Goal: Use online tool/utility: Utilize a website feature to perform a specific function

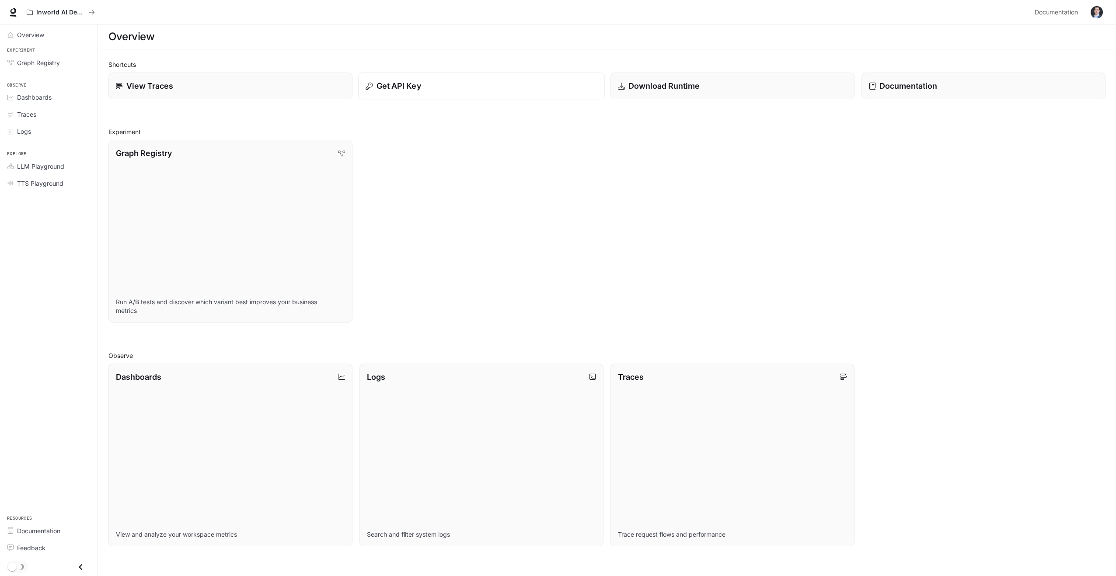
click at [399, 89] on p "Get API Key" at bounding box center [398, 86] width 45 height 12
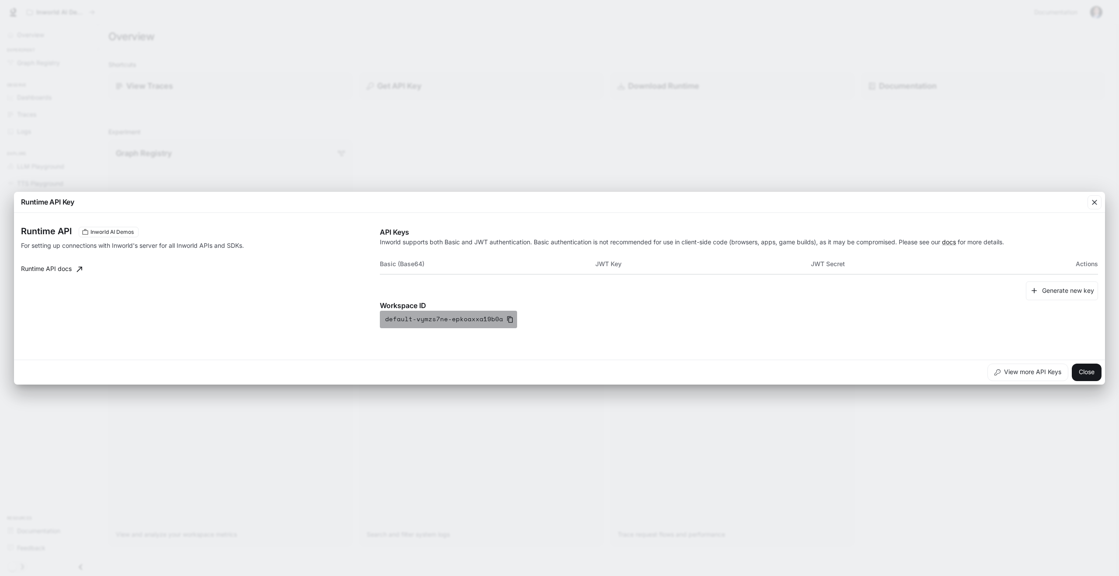
click at [500, 322] on button "default-vymzs7ne-epkoaxxa19b0a" at bounding box center [448, 319] width 137 height 17
click at [1086, 375] on button "Close" at bounding box center [1087, 372] width 30 height 17
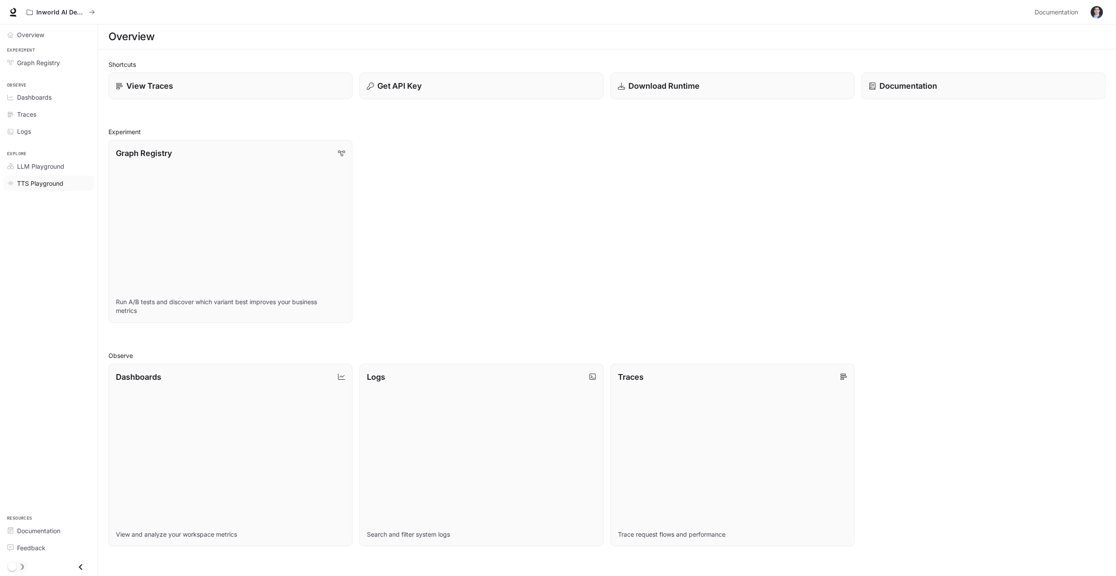
click at [37, 185] on span "TTS Playground" at bounding box center [40, 183] width 46 height 9
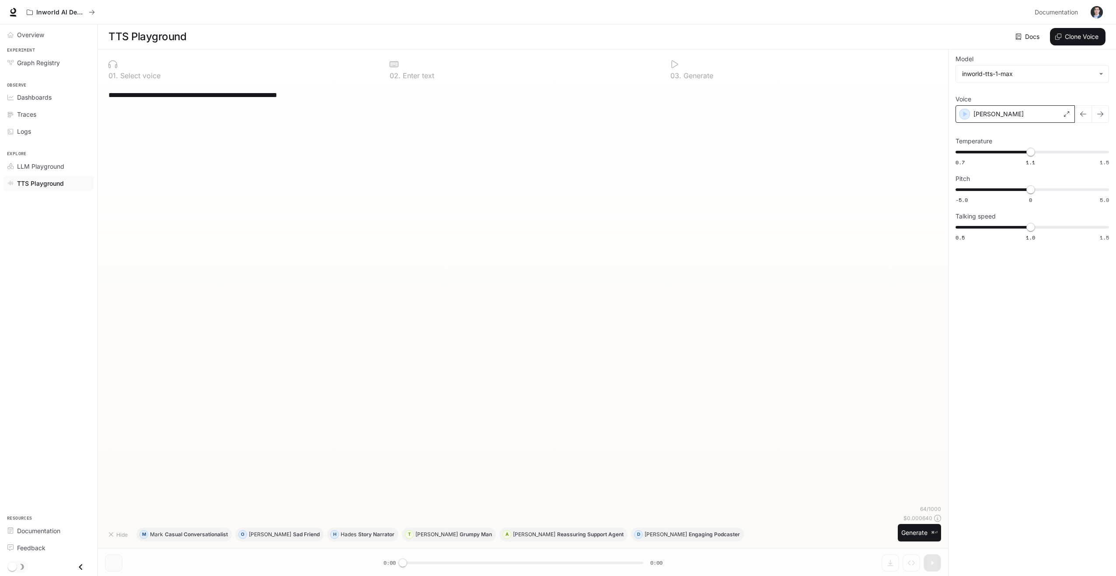
click at [1045, 116] on div "[PERSON_NAME]" at bounding box center [1014, 113] width 119 height 17
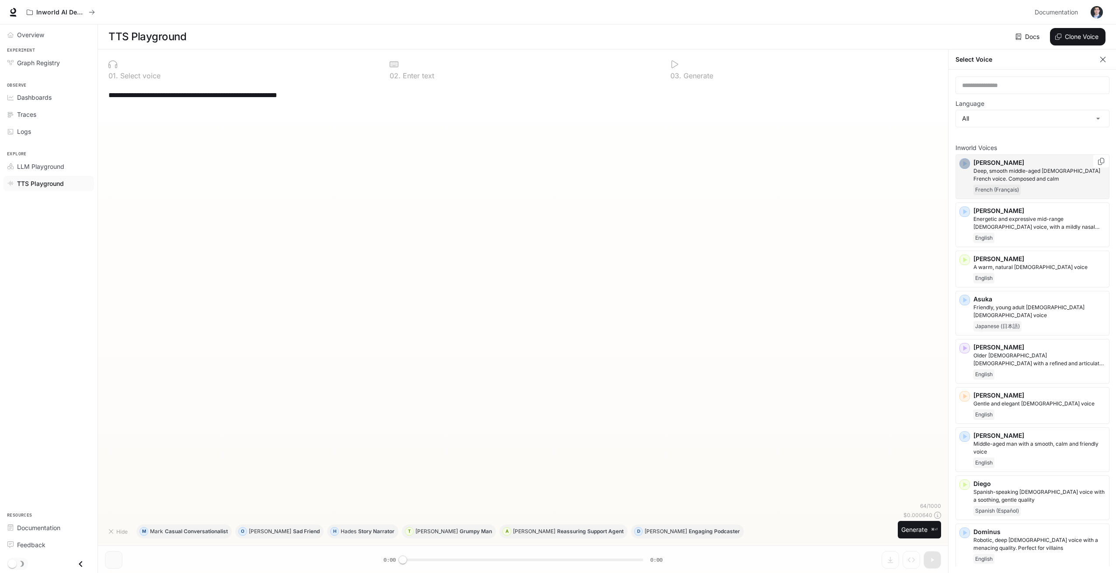
click at [965, 167] on icon "button" at bounding box center [964, 163] width 9 height 9
click at [963, 165] on icon "button" at bounding box center [965, 163] width 4 height 5
click at [964, 215] on icon "button" at bounding box center [964, 211] width 9 height 9
click at [965, 262] on icon "button" at bounding box center [964, 259] width 9 height 9
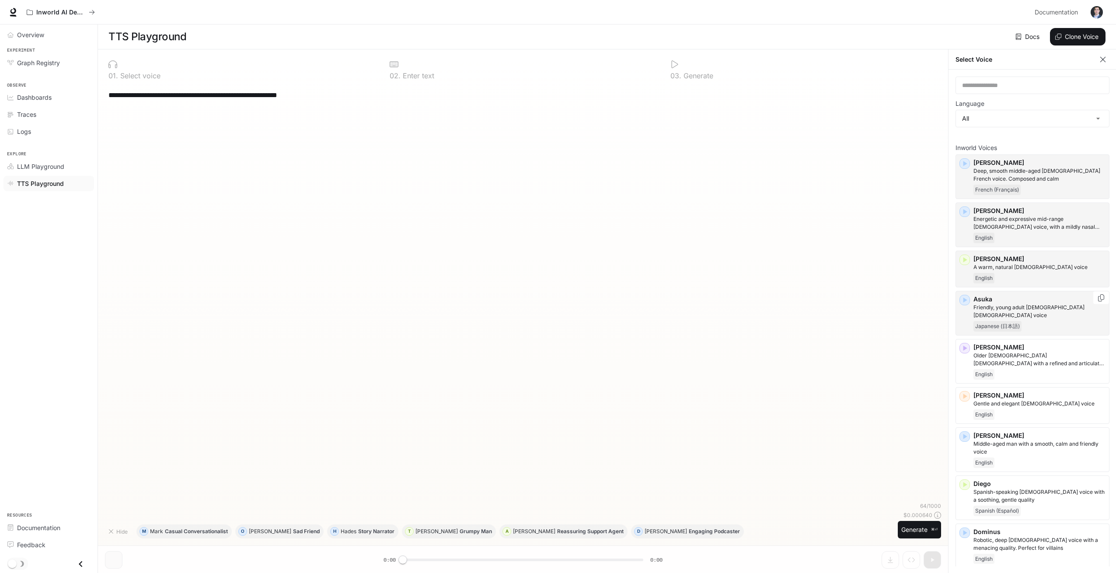
click at [962, 302] on icon "button" at bounding box center [964, 300] width 9 height 9
click at [965, 344] on icon "button" at bounding box center [964, 348] width 9 height 9
click at [965, 392] on icon "button" at bounding box center [964, 396] width 9 height 9
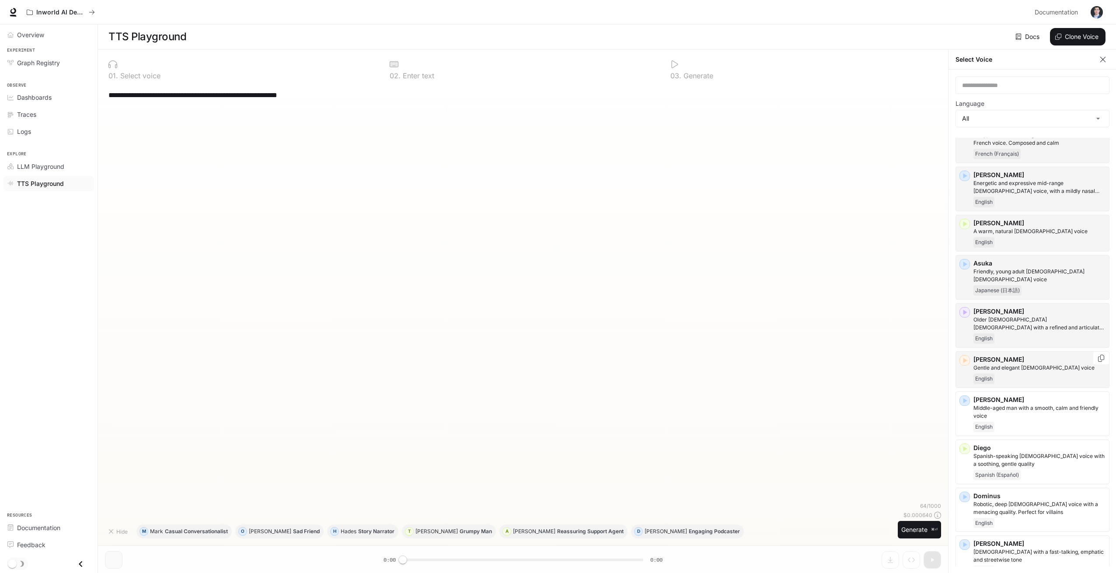
scroll to position [52, 0]
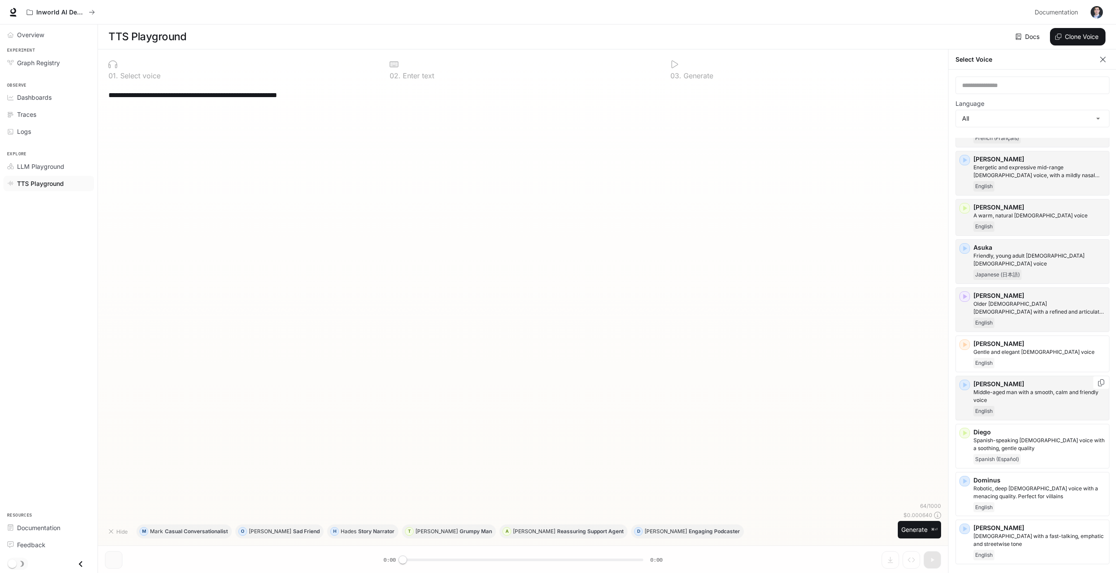
click at [966, 380] on icon "button" at bounding box center [964, 384] width 9 height 9
click at [963, 429] on icon "button" at bounding box center [964, 433] width 9 height 9
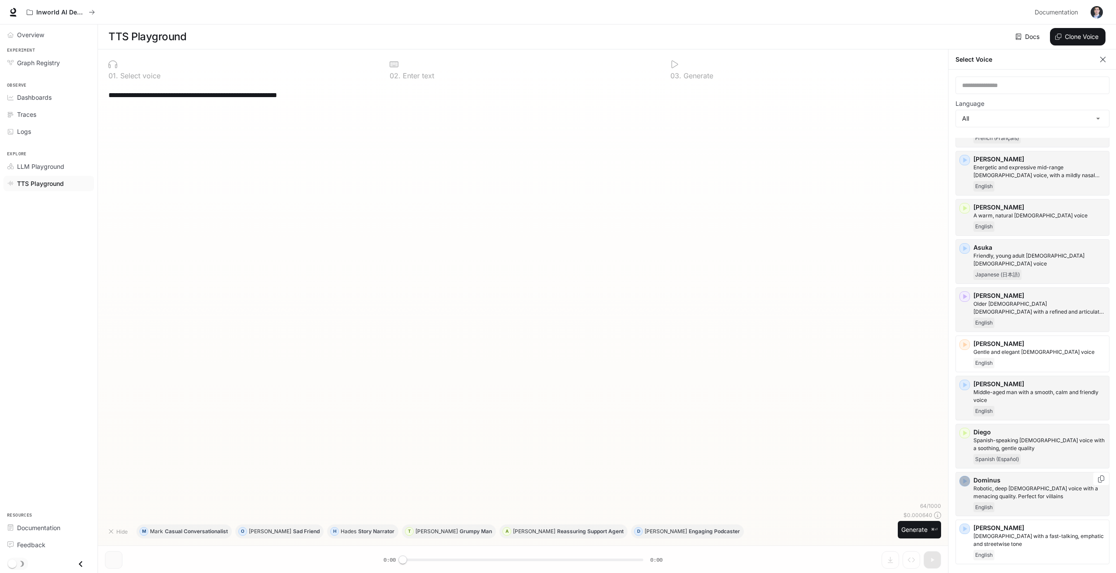
click at [965, 478] on icon "button" at bounding box center [965, 480] width 4 height 5
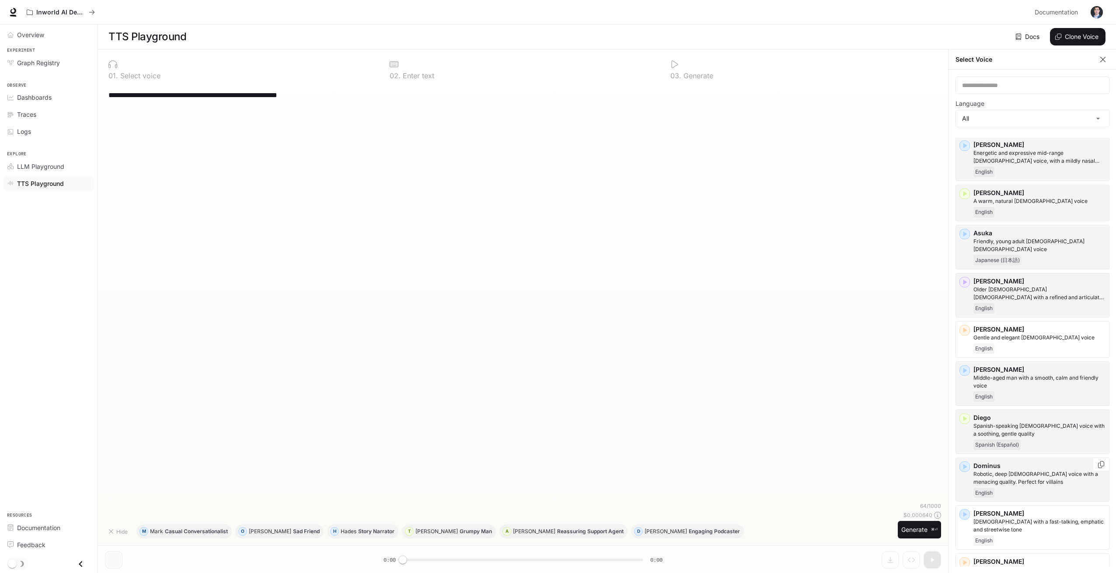
scroll to position [79, 0]
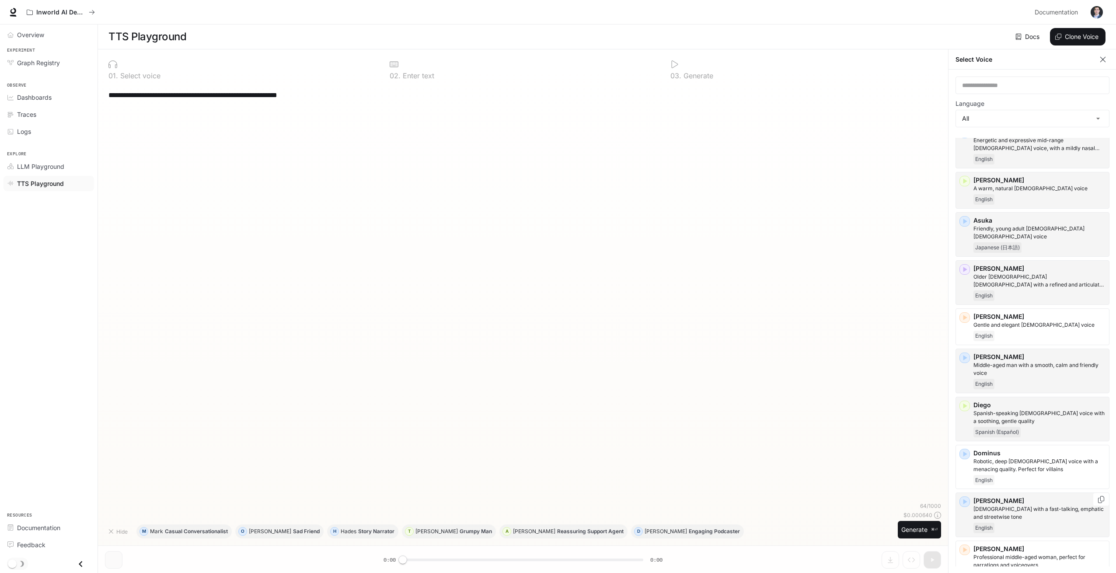
click at [966, 497] on icon "button" at bounding box center [964, 501] width 9 height 9
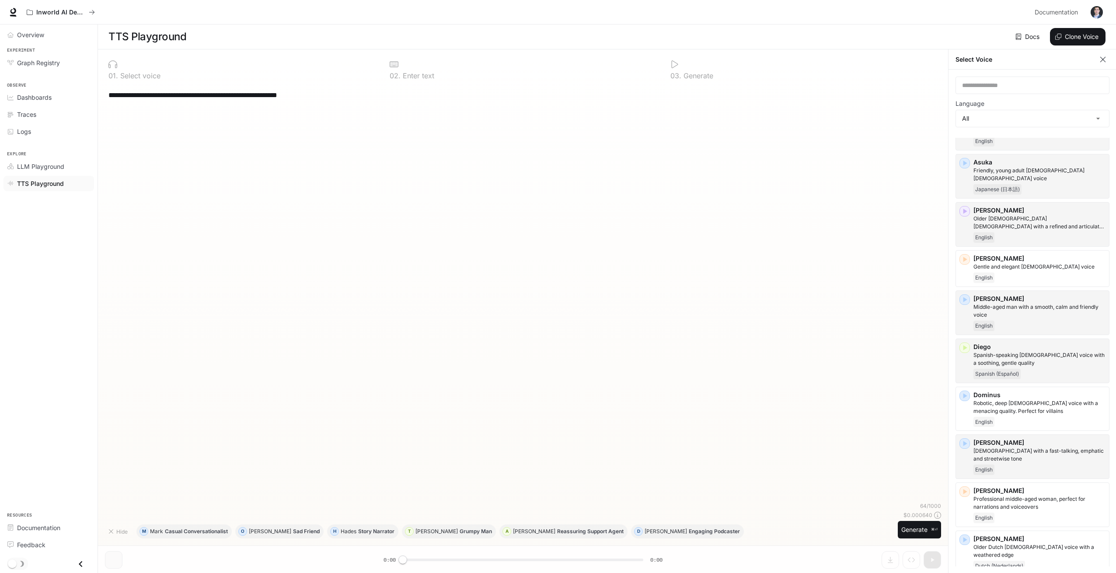
scroll to position [147, 0]
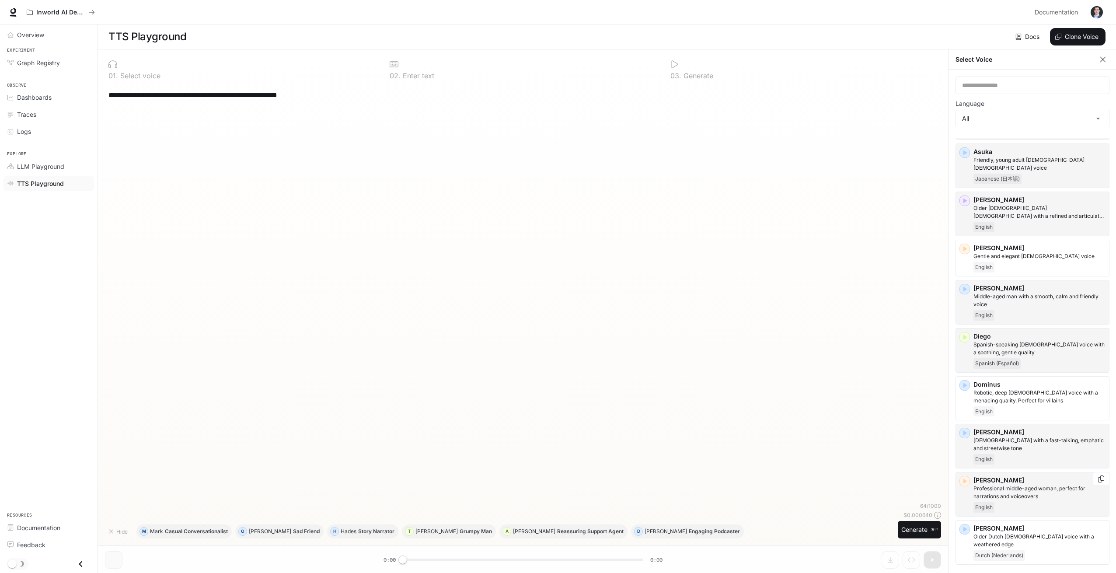
click at [967, 477] on icon "button" at bounding box center [964, 481] width 9 height 9
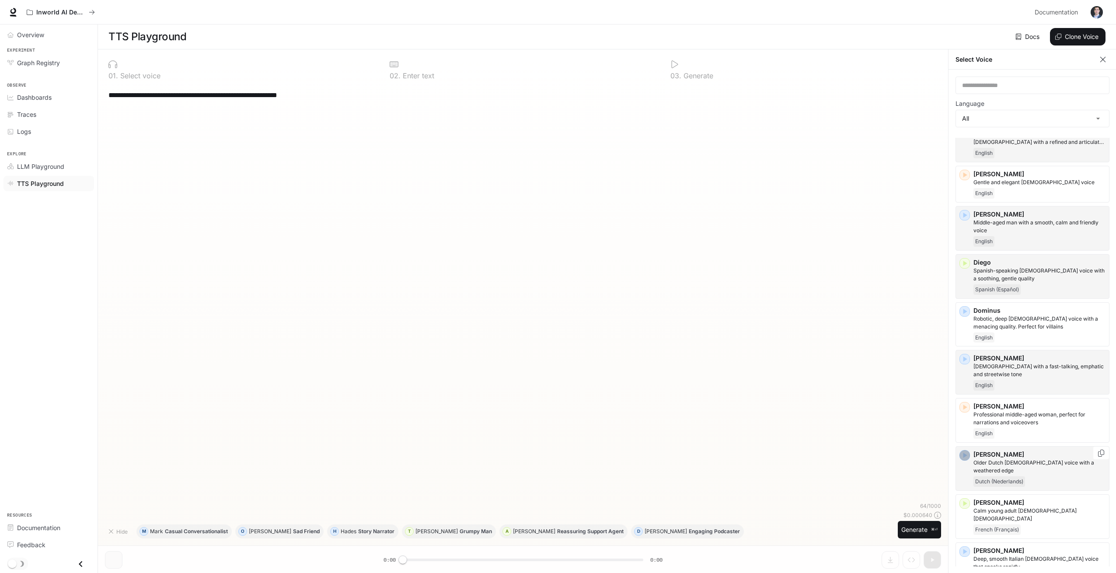
click at [966, 451] on icon "button" at bounding box center [964, 455] width 9 height 9
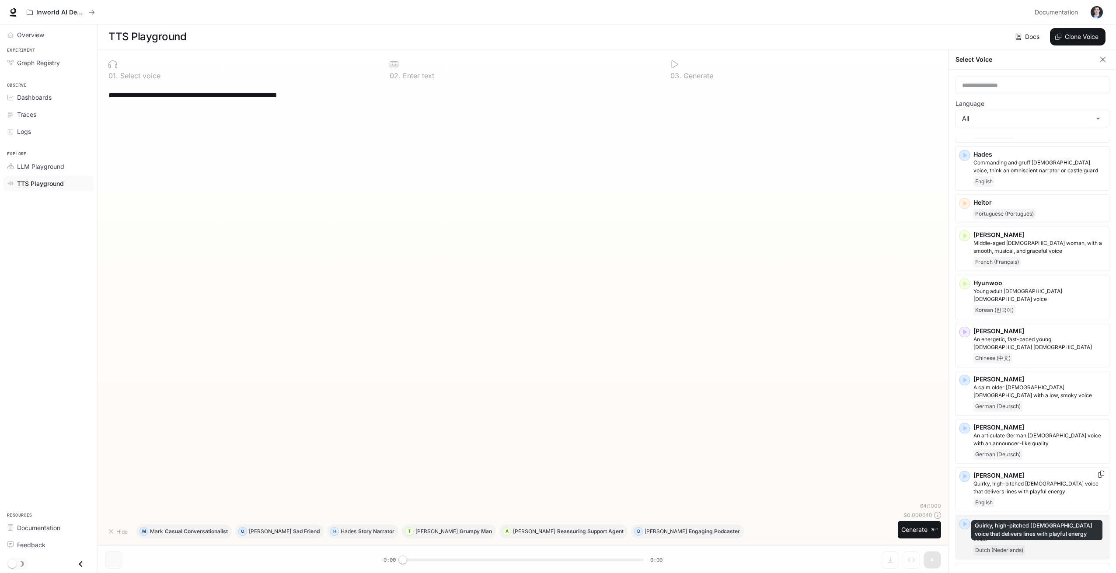
scroll to position [674, 0]
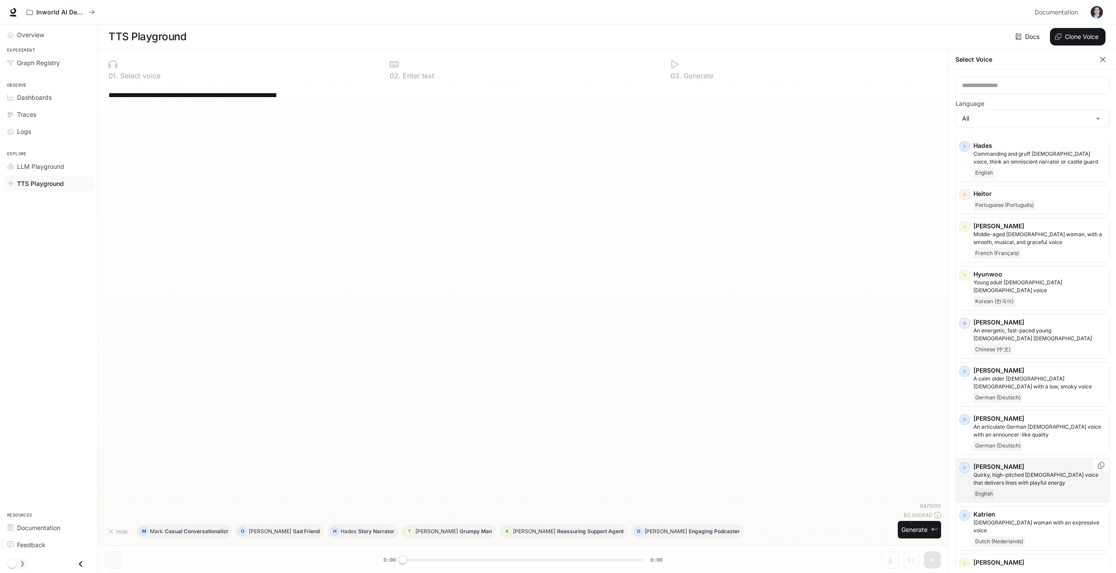
click at [966, 463] on icon "button" at bounding box center [964, 467] width 9 height 9
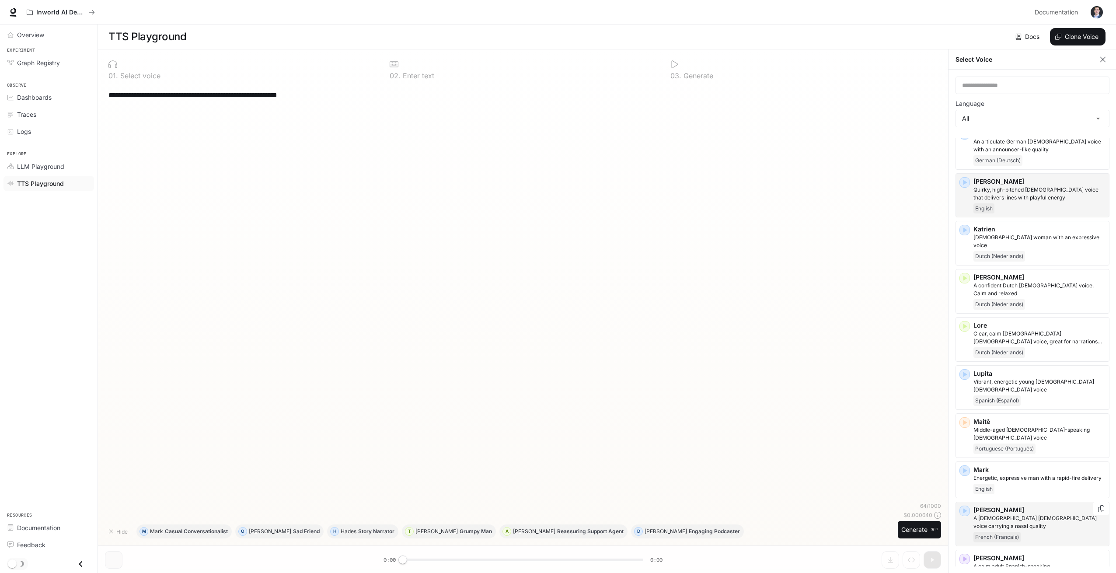
scroll to position [980, 0]
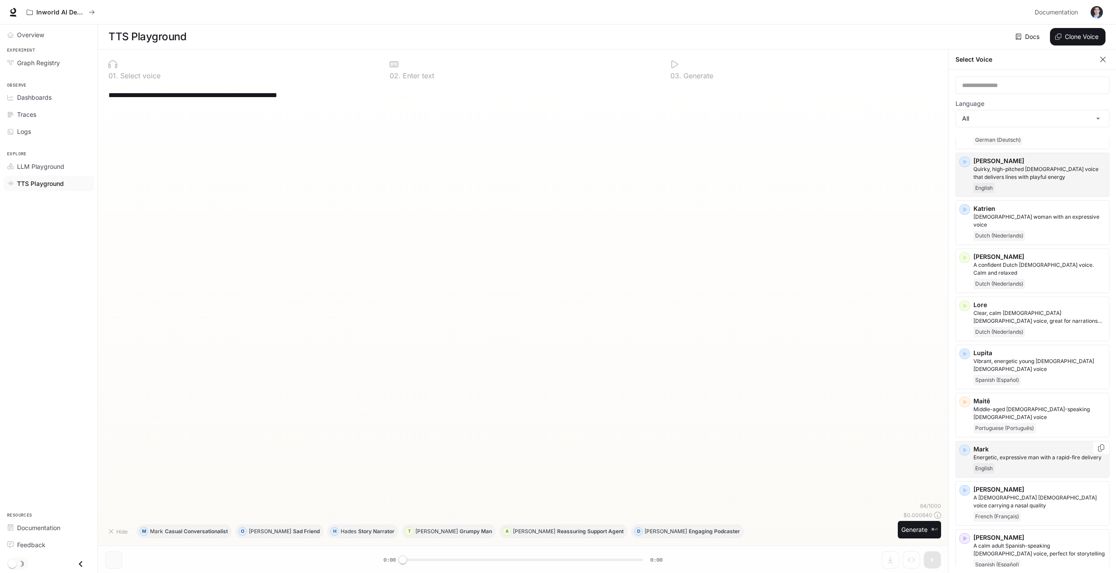
click at [965, 446] on icon "button" at bounding box center [964, 450] width 9 height 9
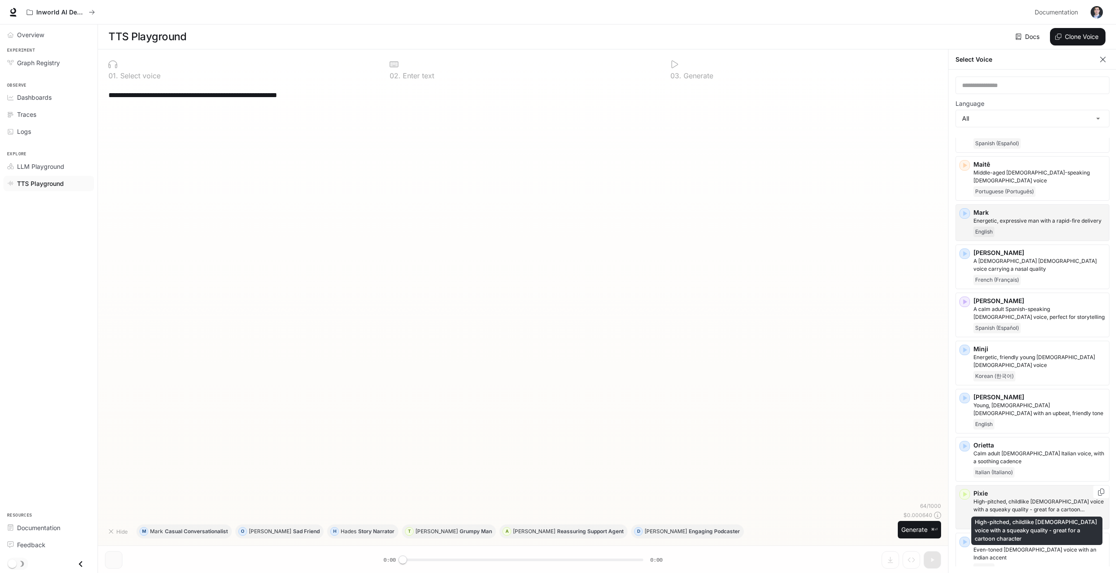
scroll to position [1249, 0]
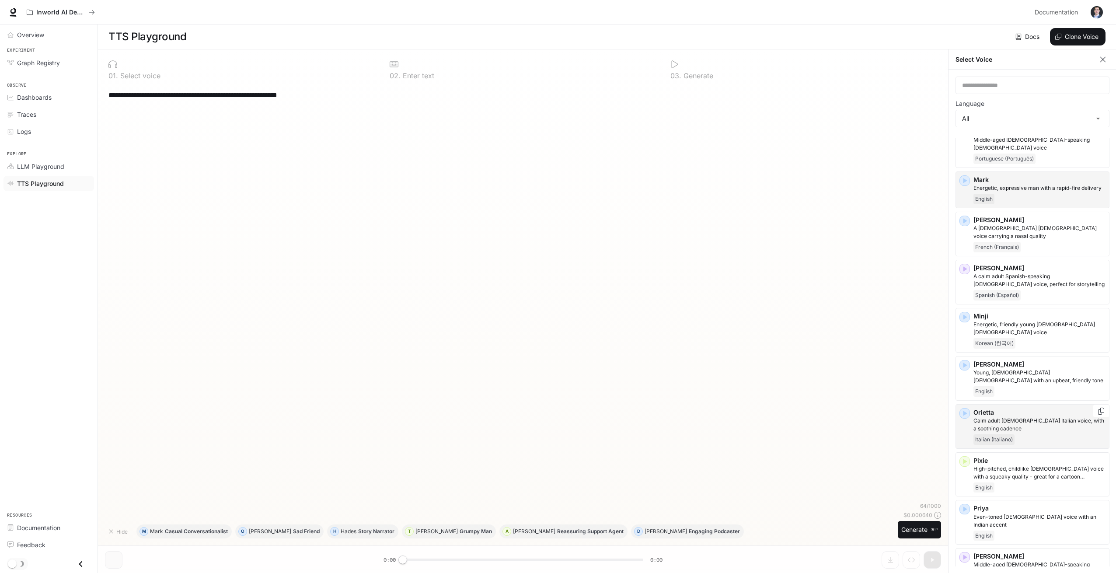
click at [965, 404] on div "Orietta Calm adult [DEMOGRAPHIC_DATA] Italian voice, with a soothing cadence It…" at bounding box center [1032, 426] width 154 height 45
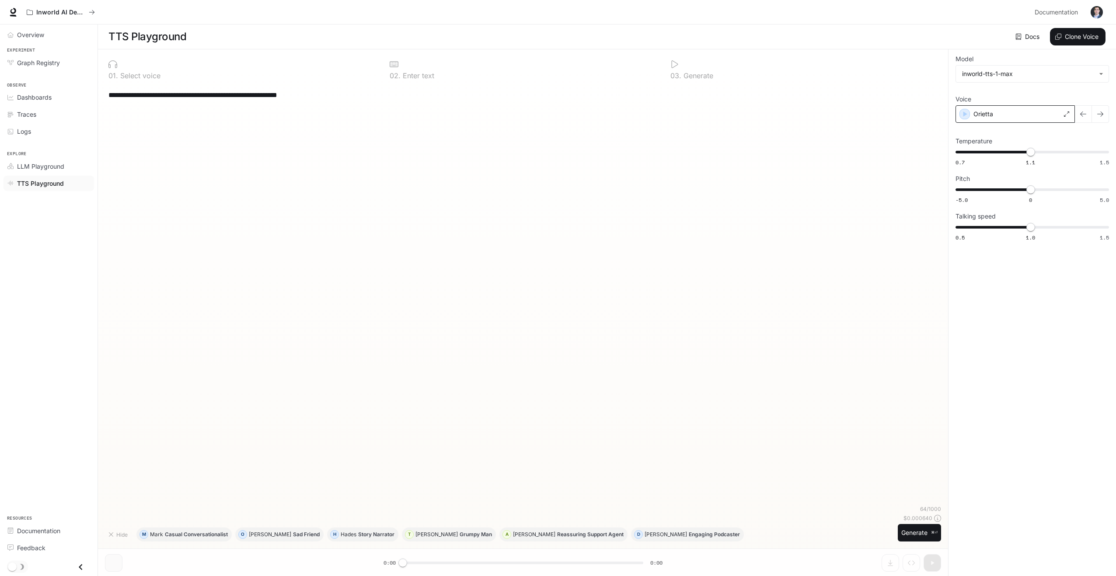
click at [1002, 115] on div "Orietta" at bounding box center [1014, 113] width 119 height 17
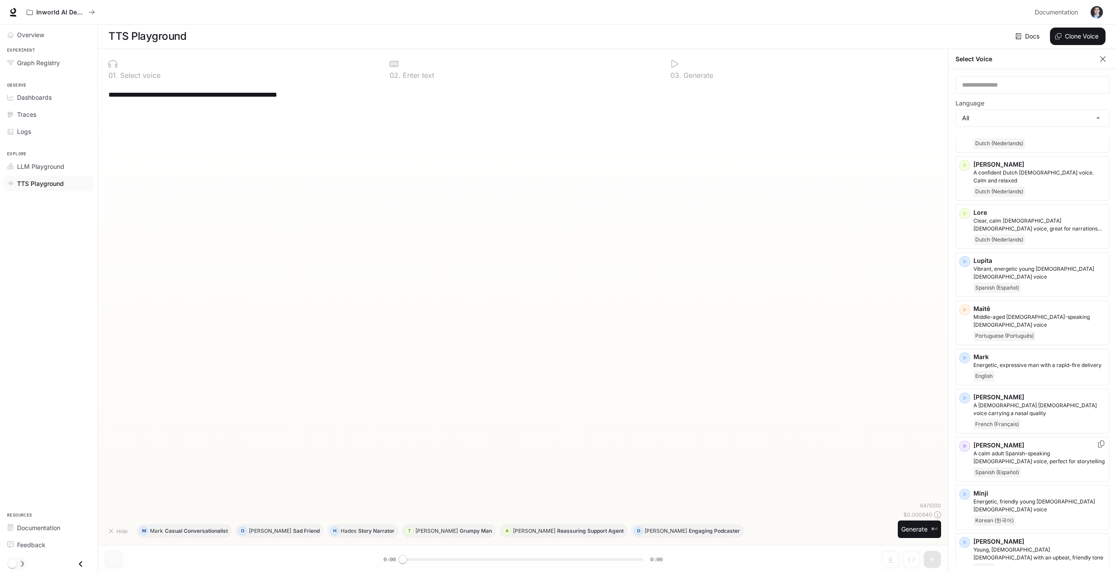
scroll to position [1284, 0]
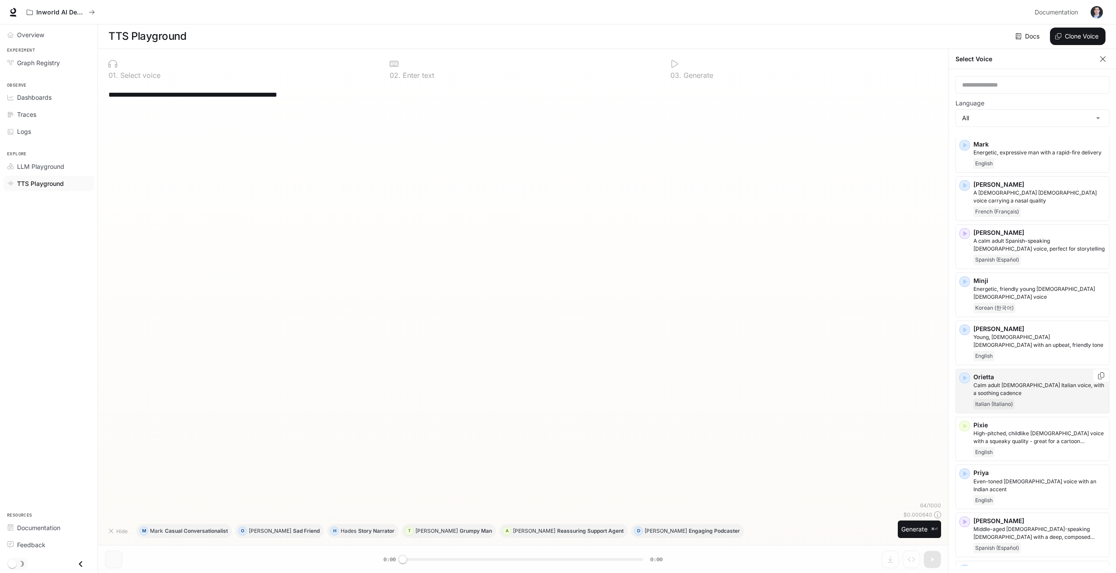
click at [965, 375] on icon "button" at bounding box center [965, 377] width 4 height 5
click at [965, 423] on icon "button" at bounding box center [965, 425] width 4 height 5
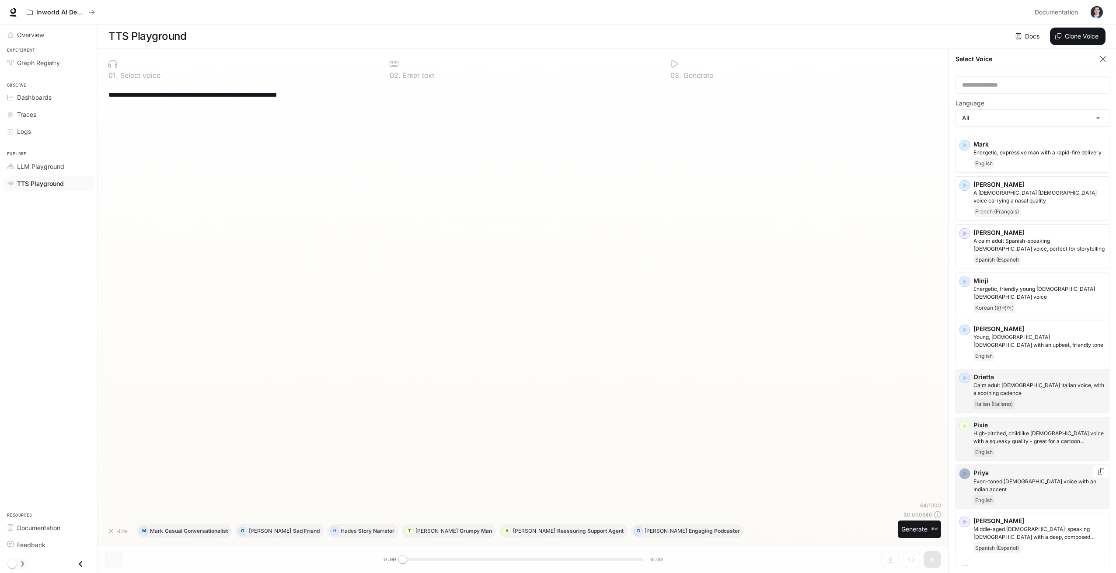
click at [967, 469] on icon "button" at bounding box center [964, 473] width 9 height 9
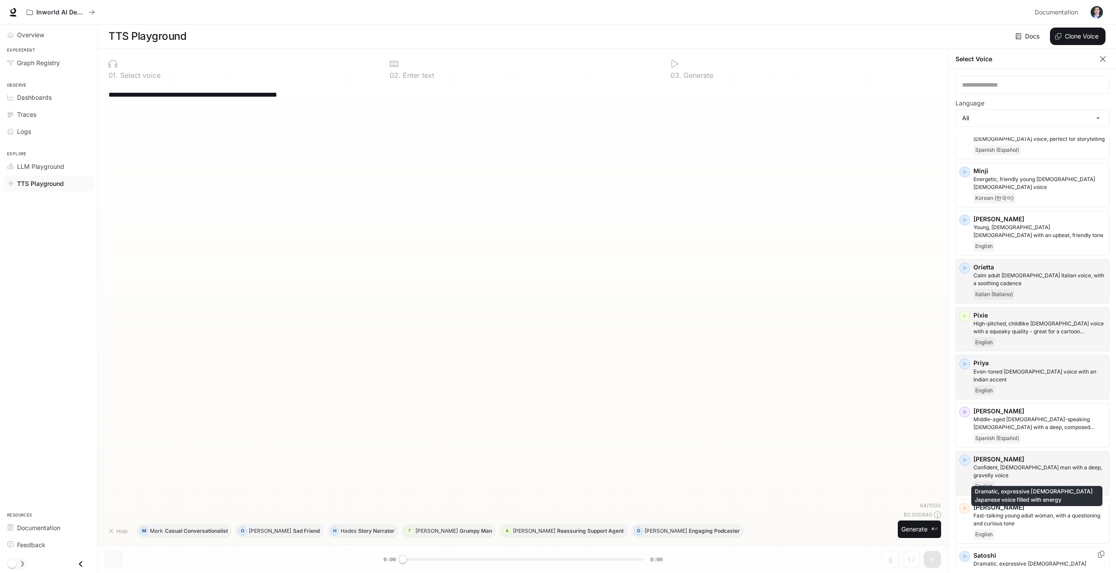
scroll to position [1395, 0]
click at [965, 456] on icon "button" at bounding box center [965, 458] width 4 height 5
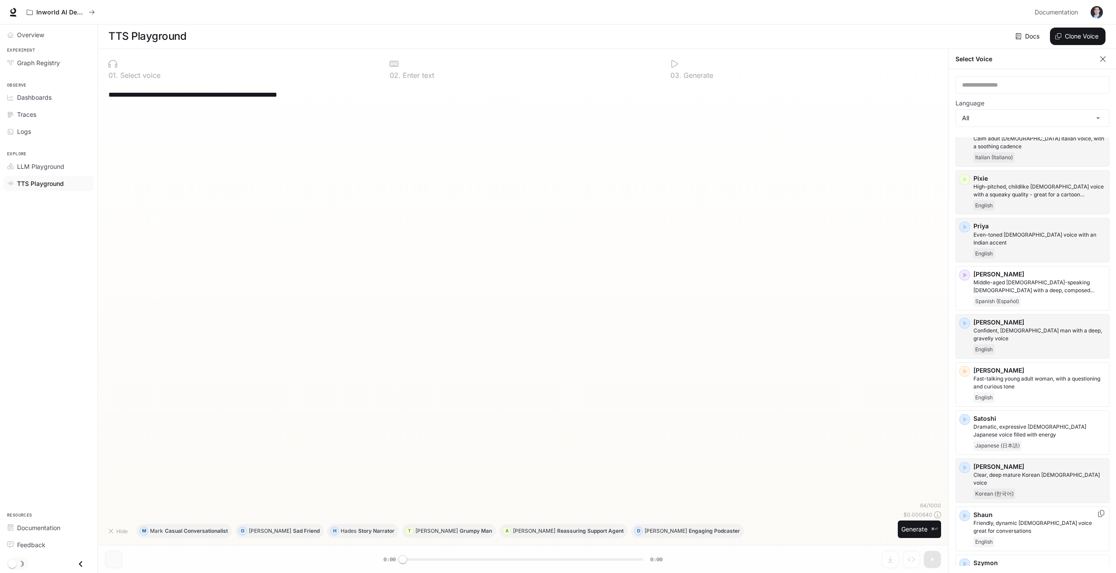
scroll to position [1570, 0]
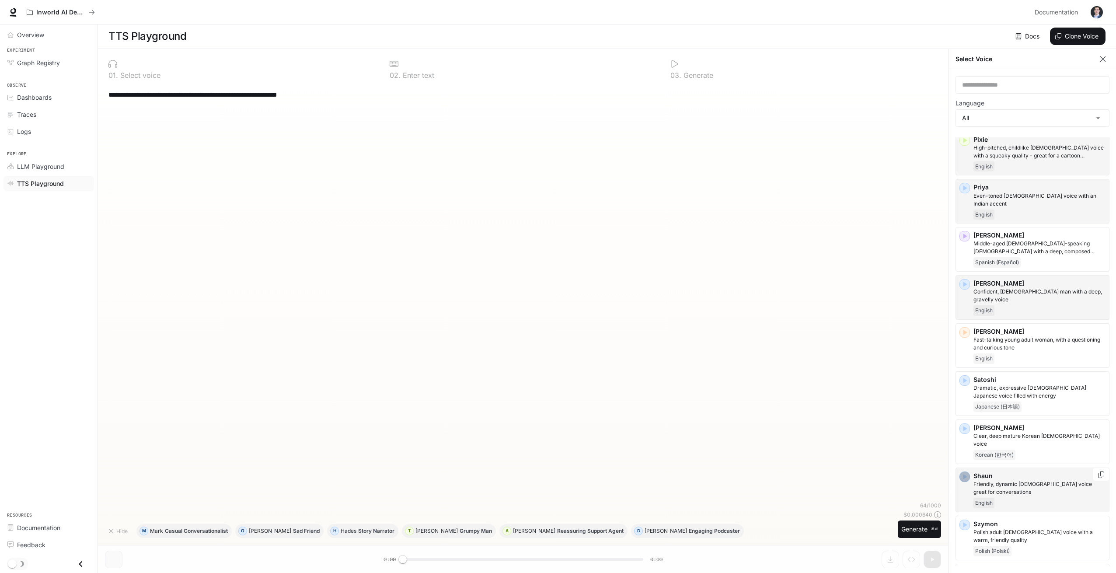
click at [965, 471] on div "button" at bounding box center [964, 476] width 10 height 10
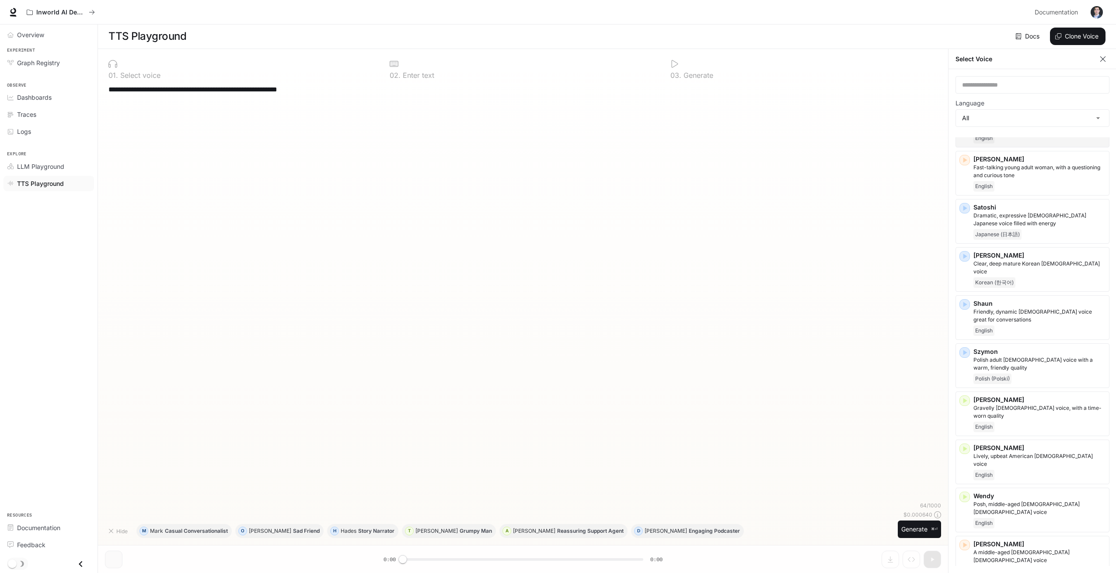
scroll to position [1795, 0]
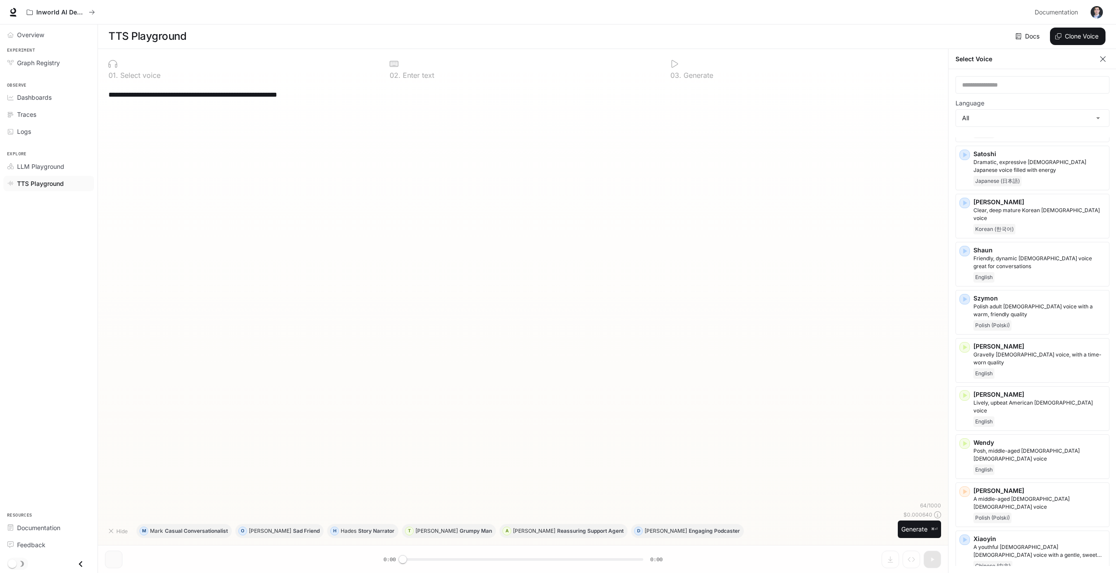
click at [308, 13] on div "Inworld AI Demos" at bounding box center [527, 11] width 1008 height 17
